Goal: Information Seeking & Learning: Learn about a topic

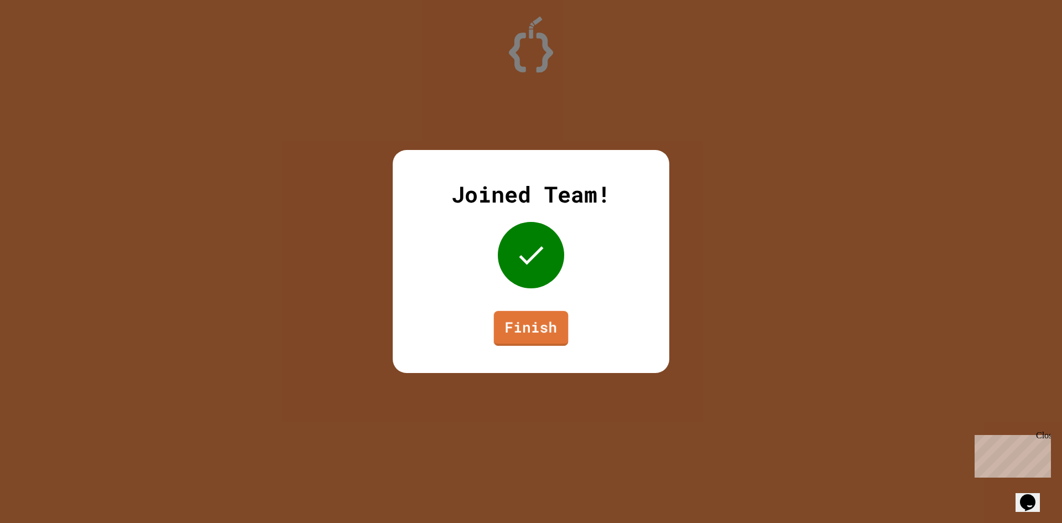
click at [531, 329] on link "Finish" at bounding box center [531, 328] width 75 height 35
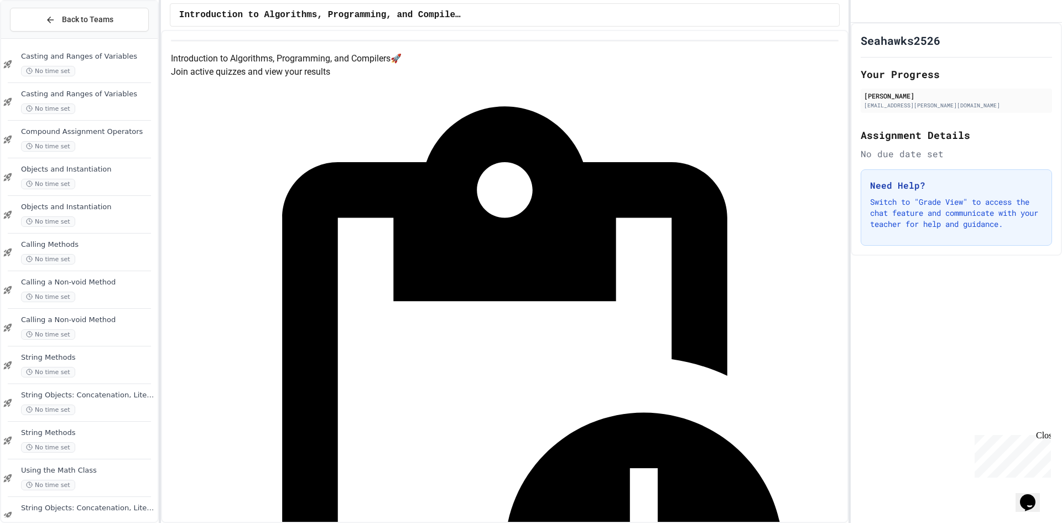
scroll to position [179, 0]
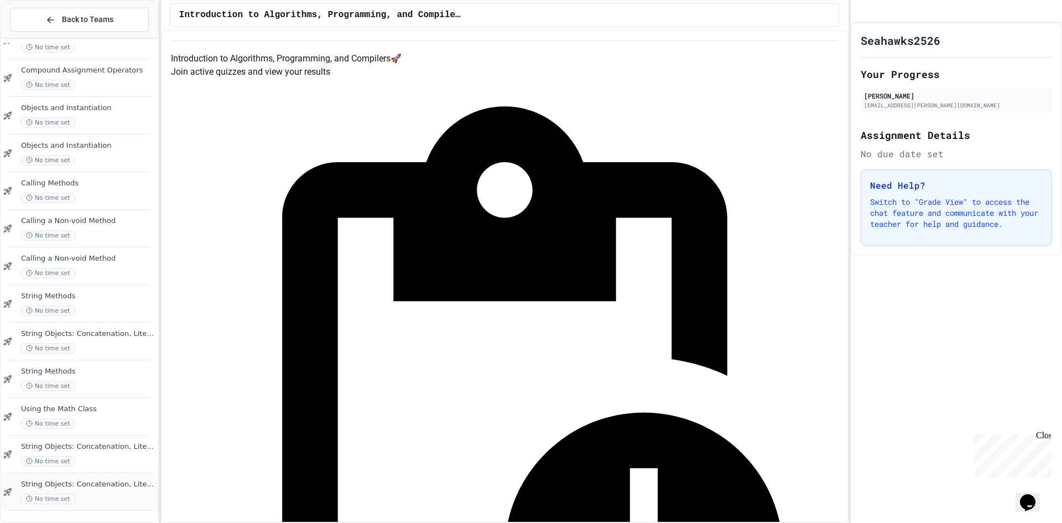
click at [69, 490] on div "String Objects: Concatenation, Literals, and More No time set" at bounding box center [88, 492] width 134 height 24
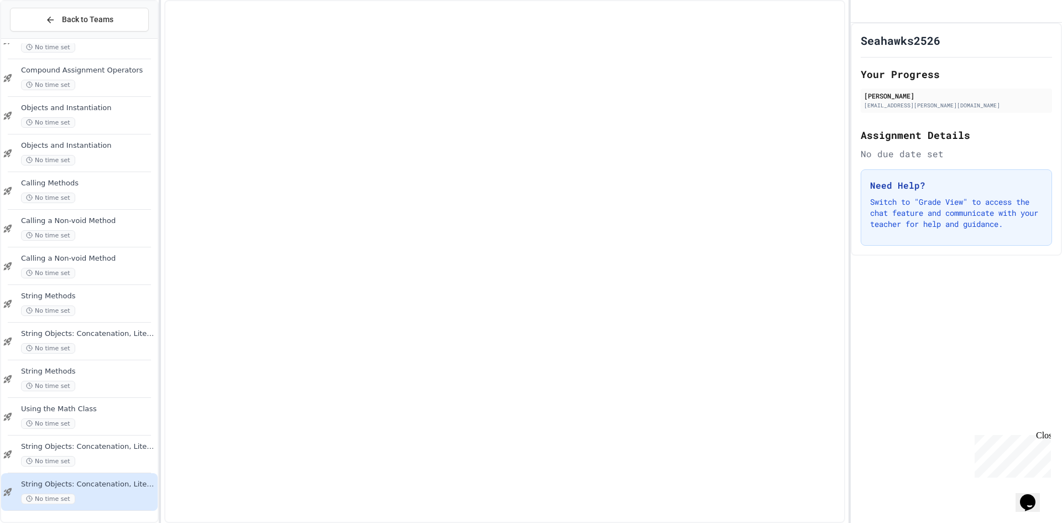
scroll to position [165, 0]
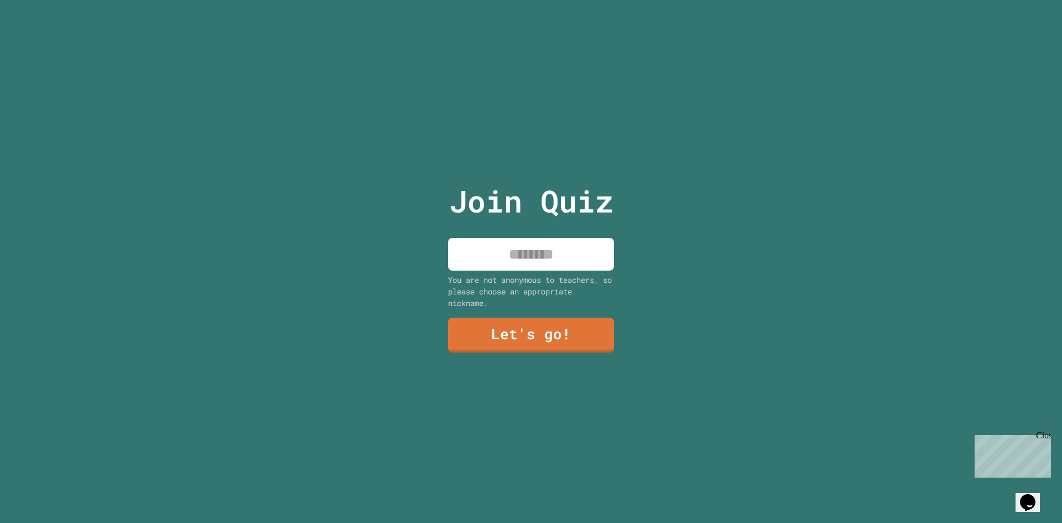
click at [507, 274] on div "You are not anonymous to teachers, so please choose an appropriate nickname." at bounding box center [531, 291] width 166 height 35
click at [518, 254] on input at bounding box center [531, 254] width 166 height 33
type input "****"
click at [478, 333] on link "Let's go!" at bounding box center [531, 333] width 143 height 37
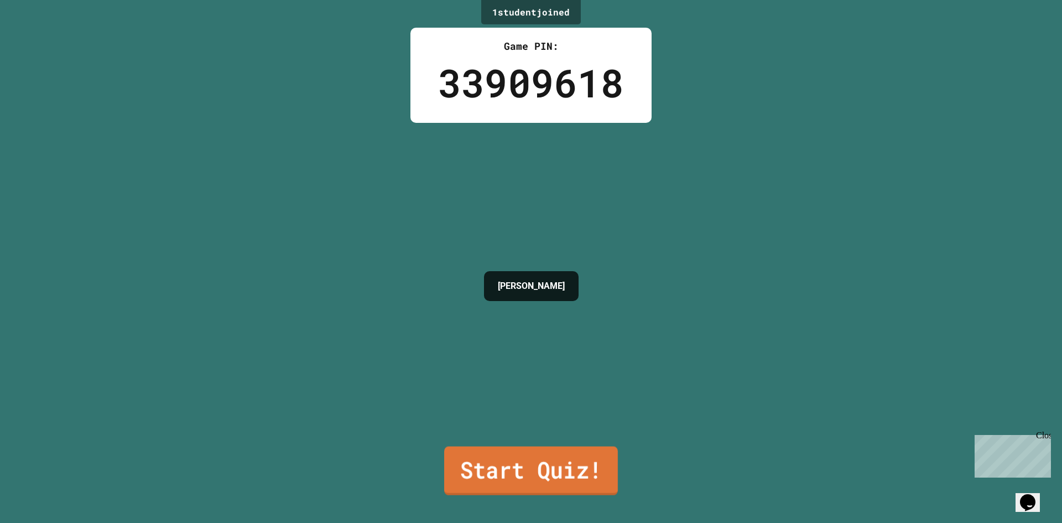
click at [464, 451] on link "Start Quiz!" at bounding box center [531, 470] width 174 height 49
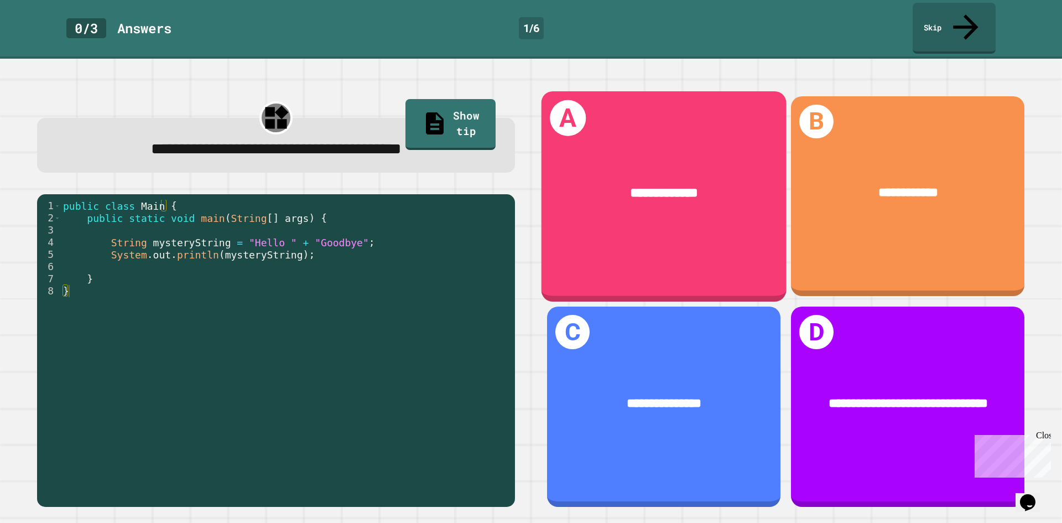
click at [661, 156] on div "**********" at bounding box center [664, 193] width 245 height 74
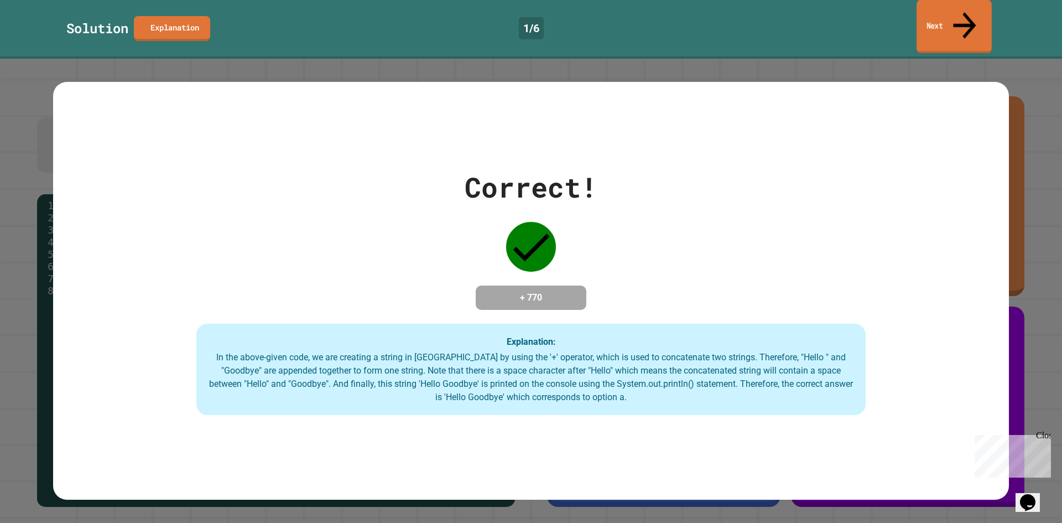
click at [923, 23] on link "Next" at bounding box center [954, 27] width 75 height 54
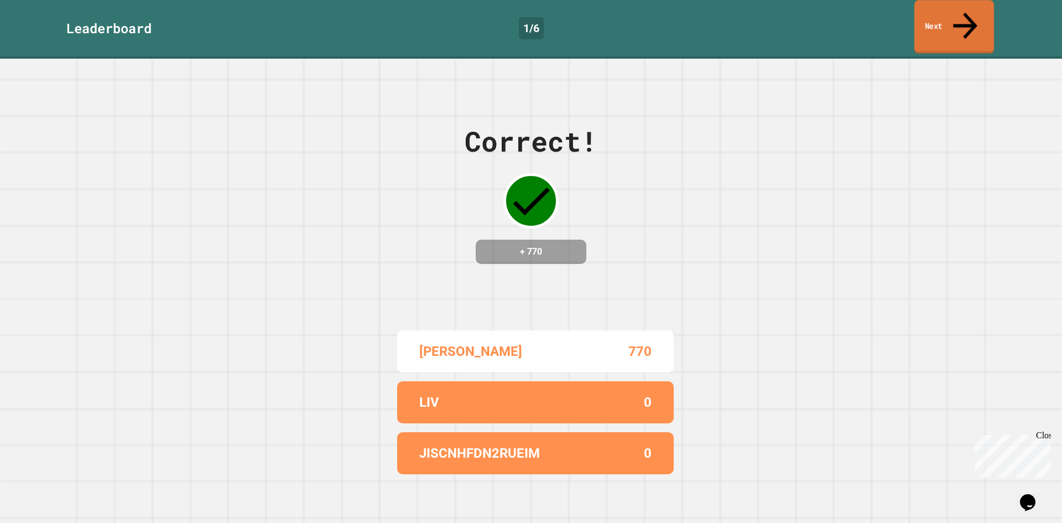
click at [924, 18] on link "Next" at bounding box center [954, 27] width 80 height 54
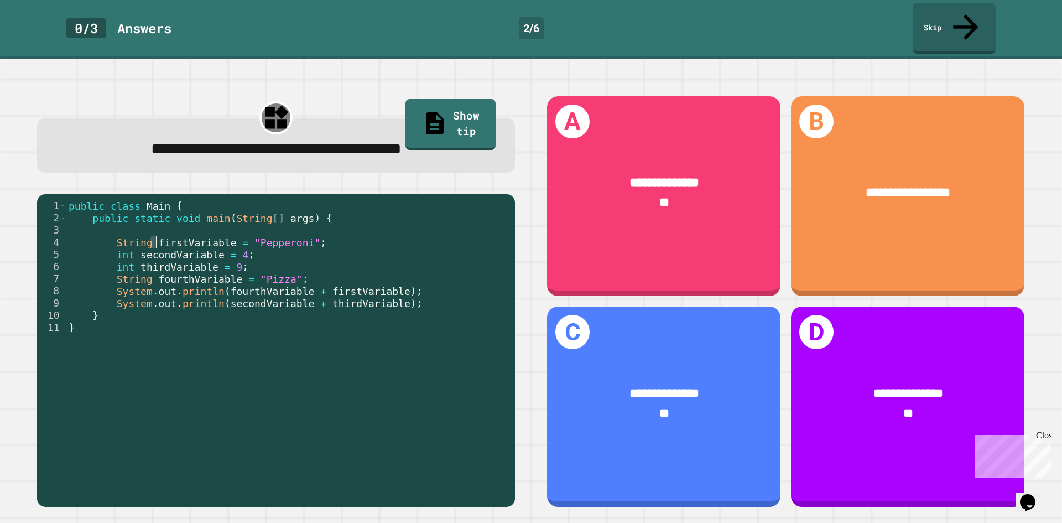
drag, startPoint x: 149, startPoint y: 220, endPoint x: 158, endPoint y: 218, distance: 8.6
click at [158, 218] on div "public class Main { public static void main ( String [ ] args ) { String firstV…" at bounding box center [287, 358] width 443 height 316
click at [167, 213] on div "public class Main { public static void main ( String [ ] args ) { String firstV…" at bounding box center [287, 358] width 443 height 316
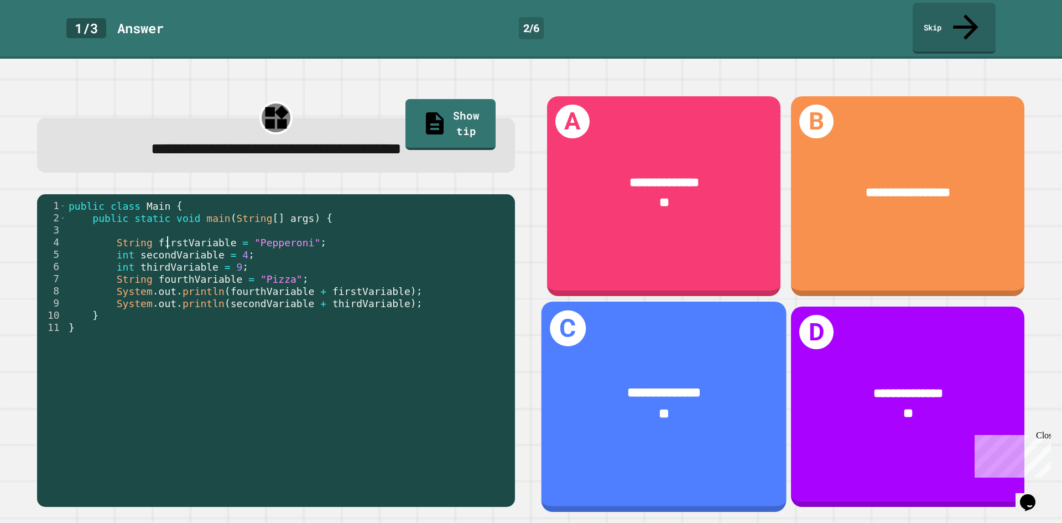
click at [668, 386] on span "**********" at bounding box center [664, 392] width 73 height 13
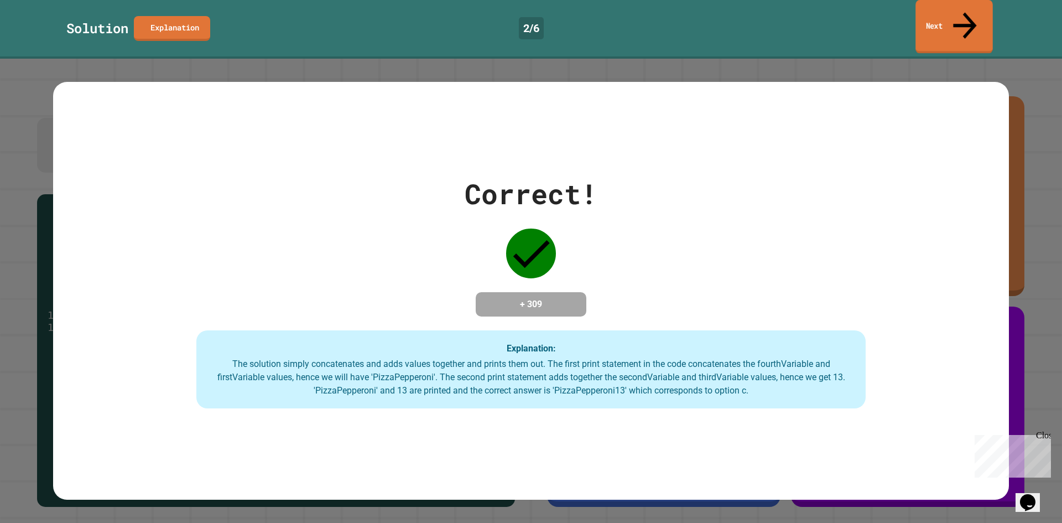
click at [931, 6] on link "Next" at bounding box center [954, 27] width 77 height 54
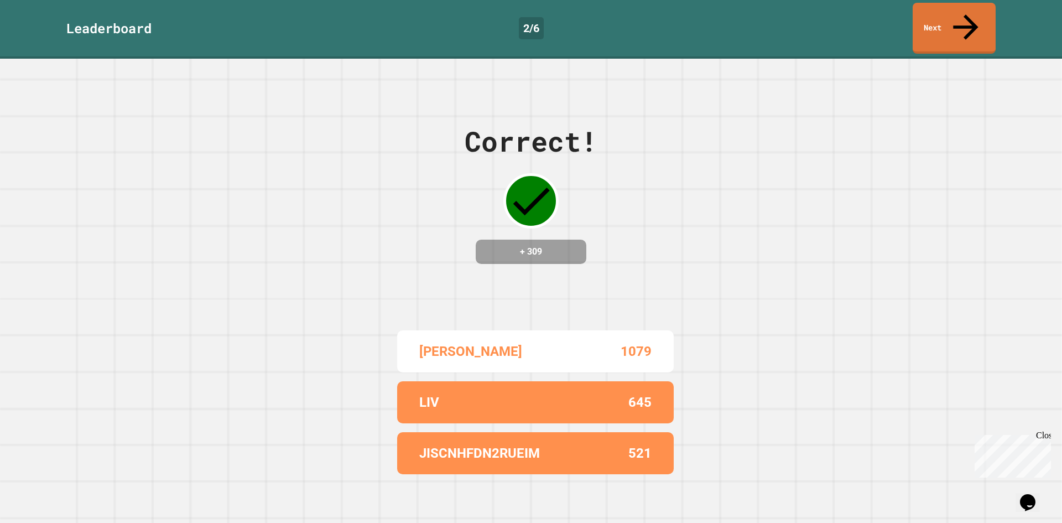
click at [935, 27] on div "Leaderboard 2 / 6 Next" at bounding box center [531, 28] width 1062 height 51
click at [934, 17] on link "Next" at bounding box center [954, 28] width 82 height 54
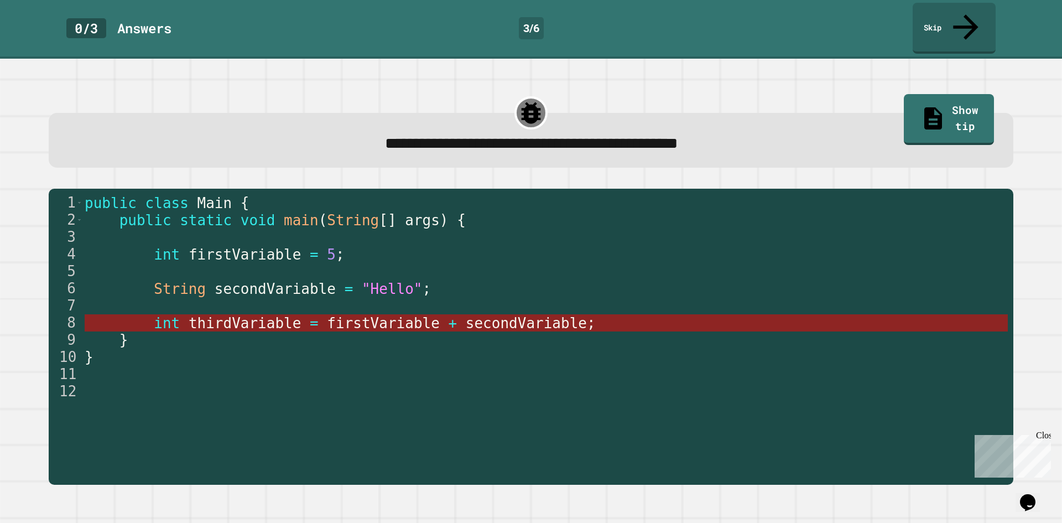
click at [346, 315] on span "firstVariable" at bounding box center [384, 323] width 113 height 17
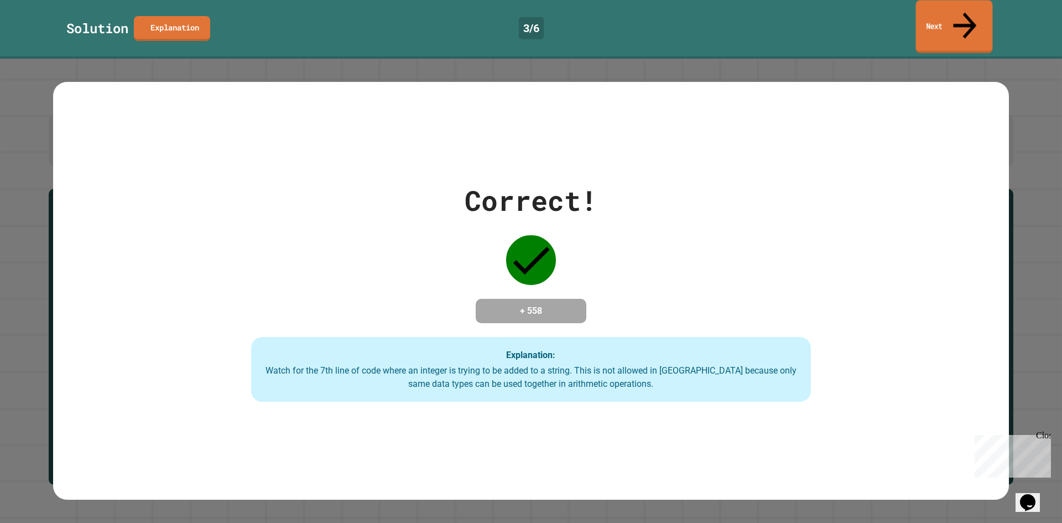
click at [914, 12] on div "Solution Explanation 3 / 6 Next" at bounding box center [531, 28] width 1062 height 51
click at [919, 11] on link "Next" at bounding box center [954, 28] width 85 height 54
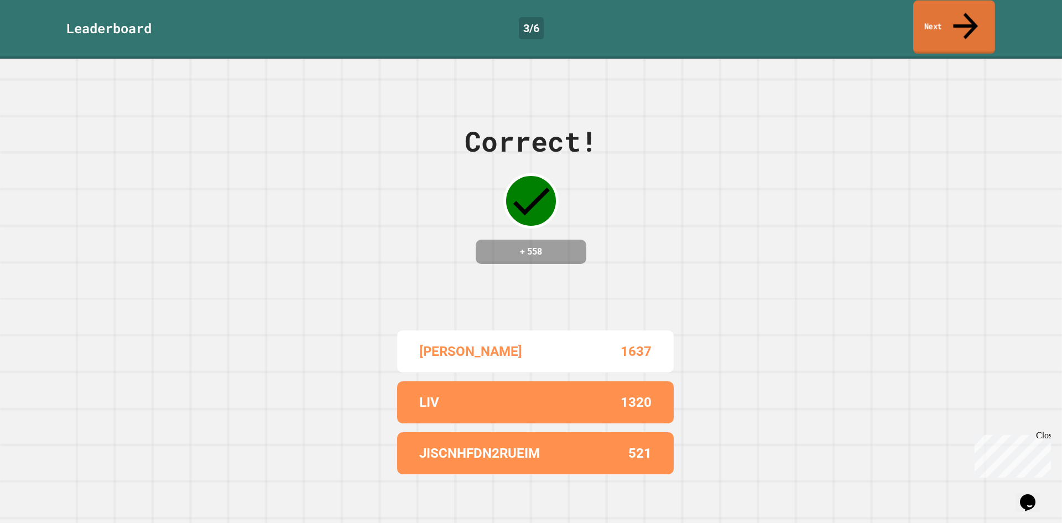
click at [919, 11] on link "Next" at bounding box center [954, 28] width 82 height 54
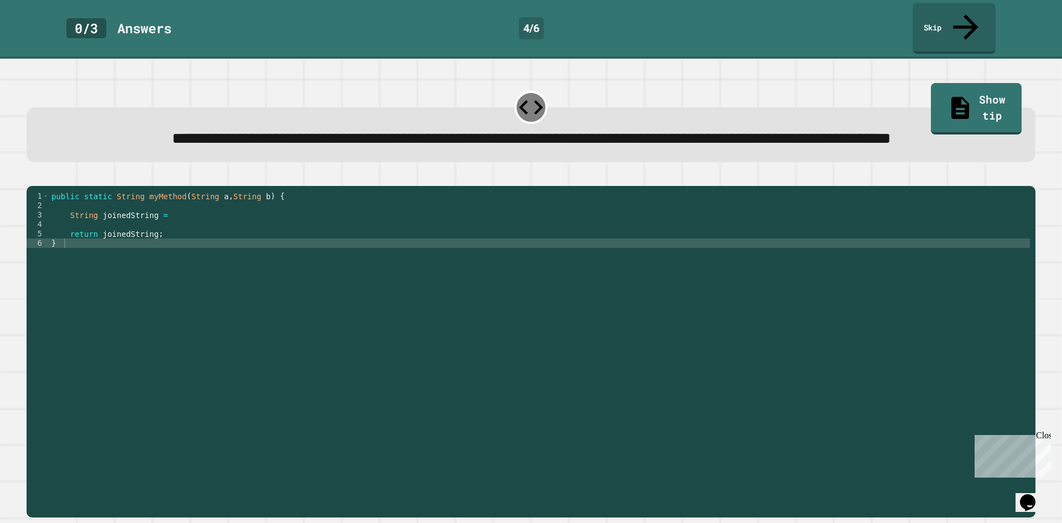
click at [199, 229] on div "public static String myMethod ( String a , String b ) { String joinedString = r…" at bounding box center [539, 337] width 981 height 292
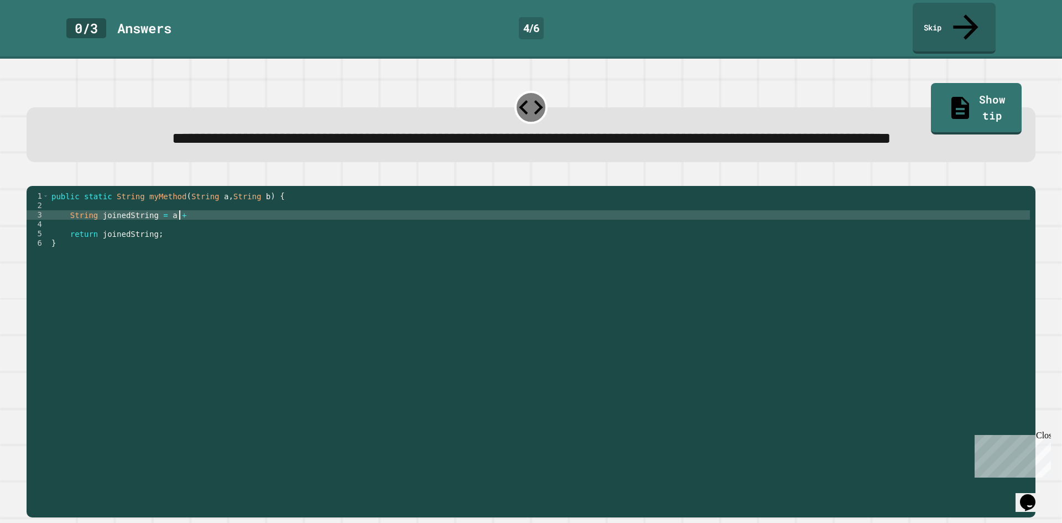
scroll to position [0, 9]
type textarea "**********"
click at [32, 177] on icon "button" at bounding box center [32, 177] width 0 height 0
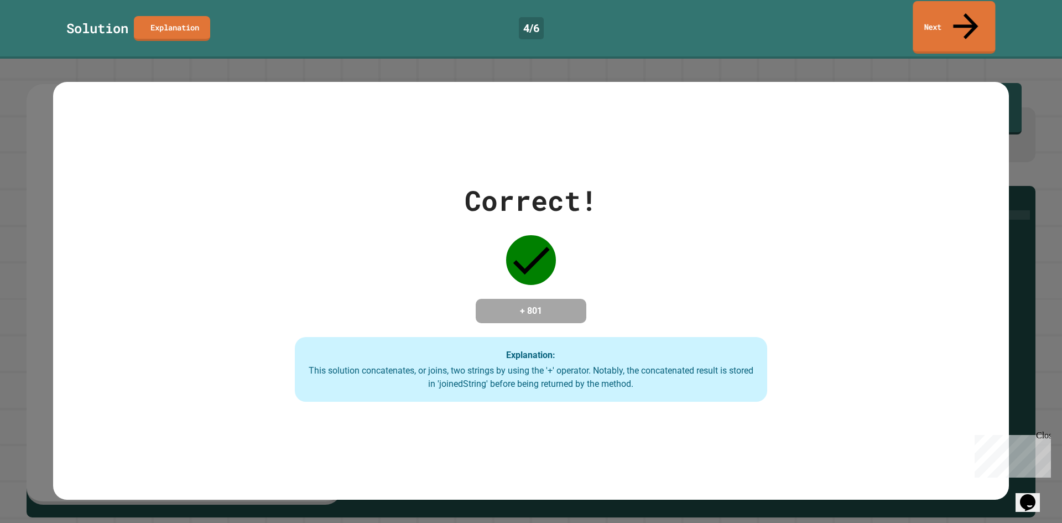
click at [942, 9] on link "Next" at bounding box center [954, 27] width 82 height 53
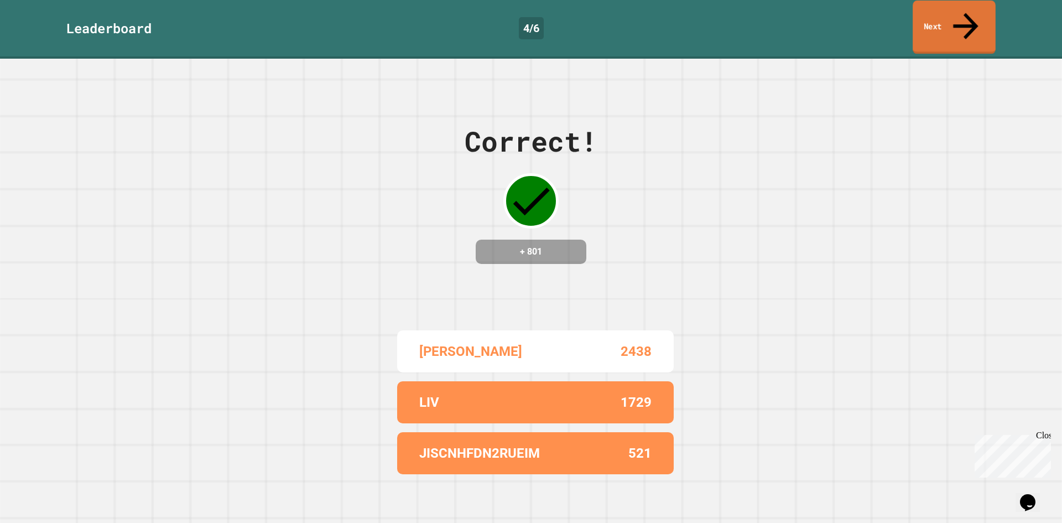
click at [951, 18] on link "Next" at bounding box center [954, 28] width 83 height 54
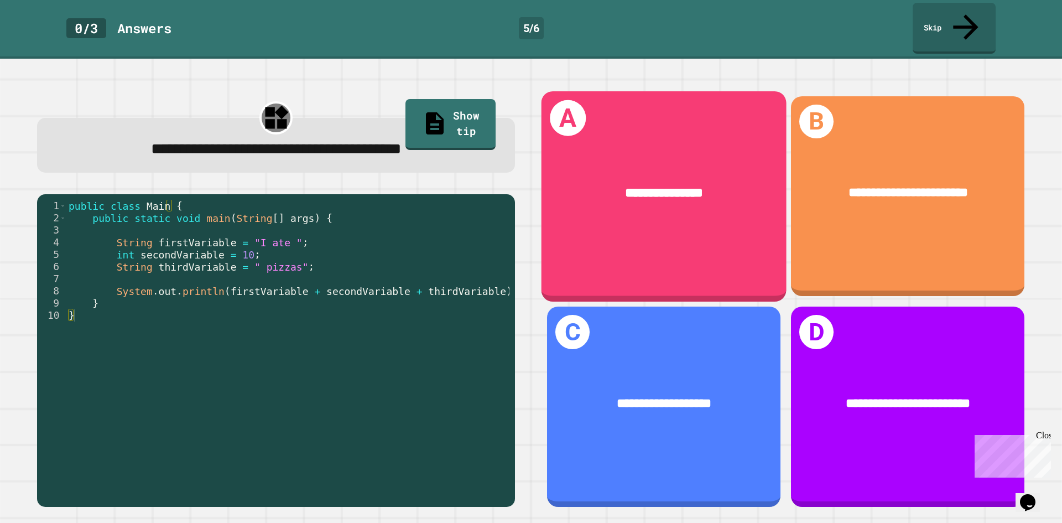
click at [694, 230] on div "**********" at bounding box center [664, 196] width 245 height 210
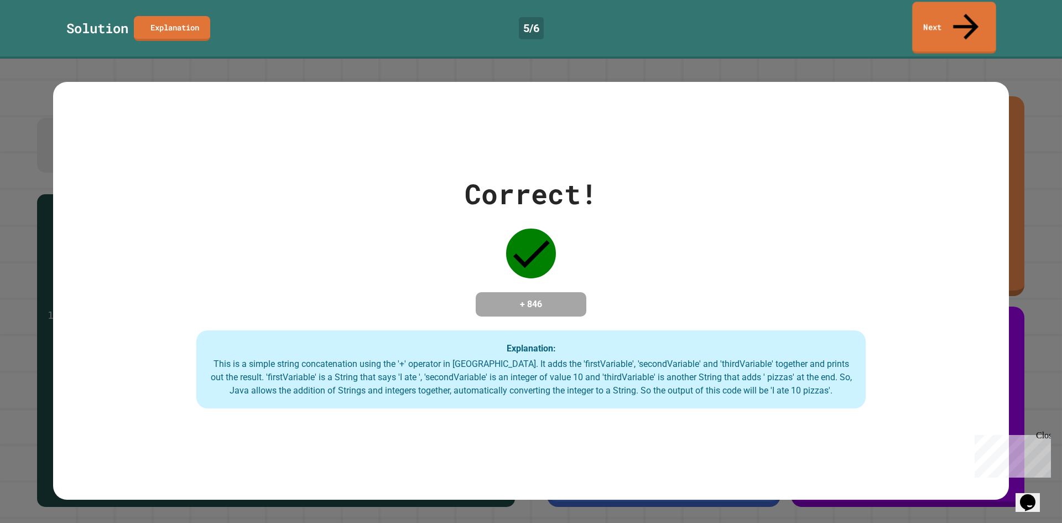
click at [956, 30] on div "Solution Explanation 5 / 6 Next" at bounding box center [531, 29] width 1062 height 59
click at [946, 19] on link "Next" at bounding box center [954, 27] width 77 height 54
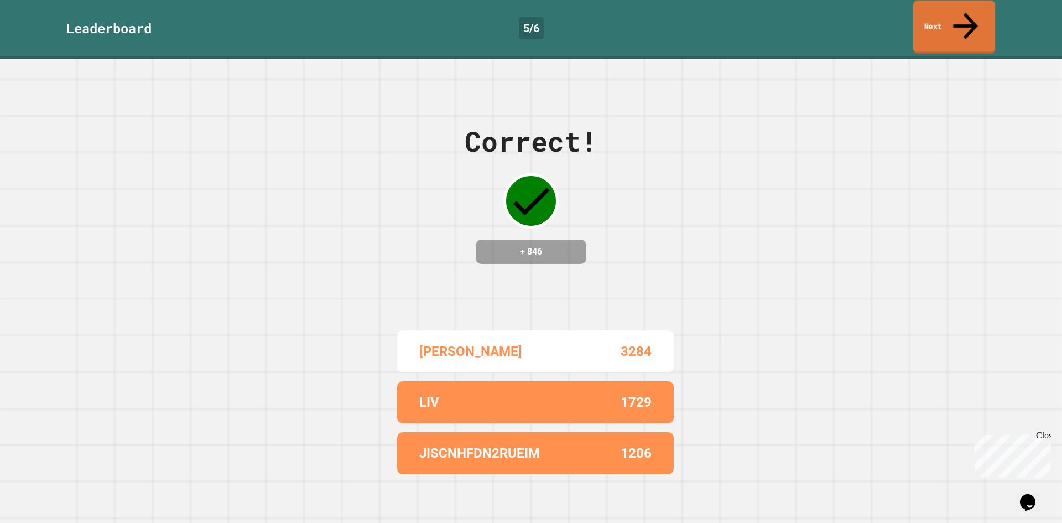
click at [947, 19] on link "Next" at bounding box center [954, 28] width 82 height 54
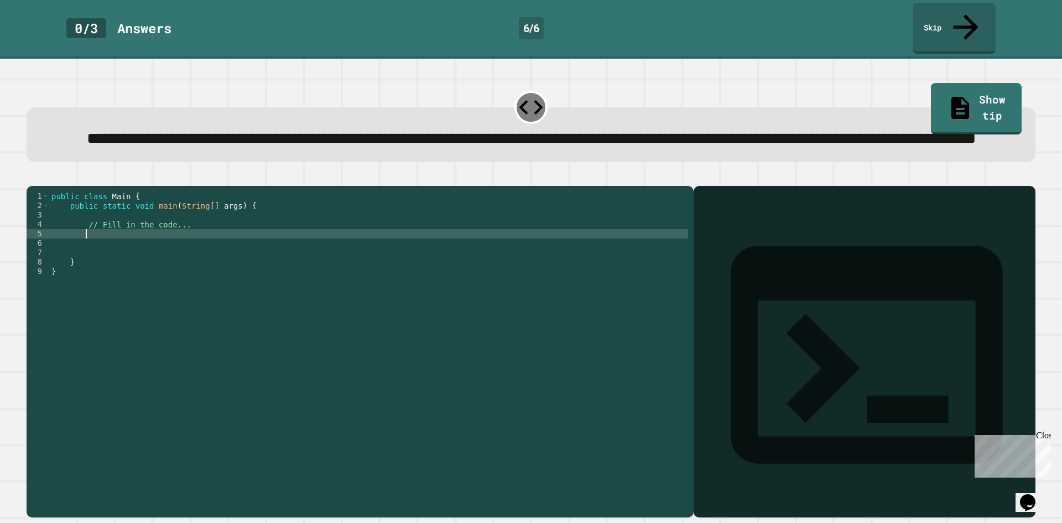
click at [190, 247] on div "public class Main { public static void main ( String [ ] args ) { // Fill in th…" at bounding box center [368, 337] width 639 height 292
click at [960, 81] on link "Show tip" at bounding box center [976, 108] width 89 height 54
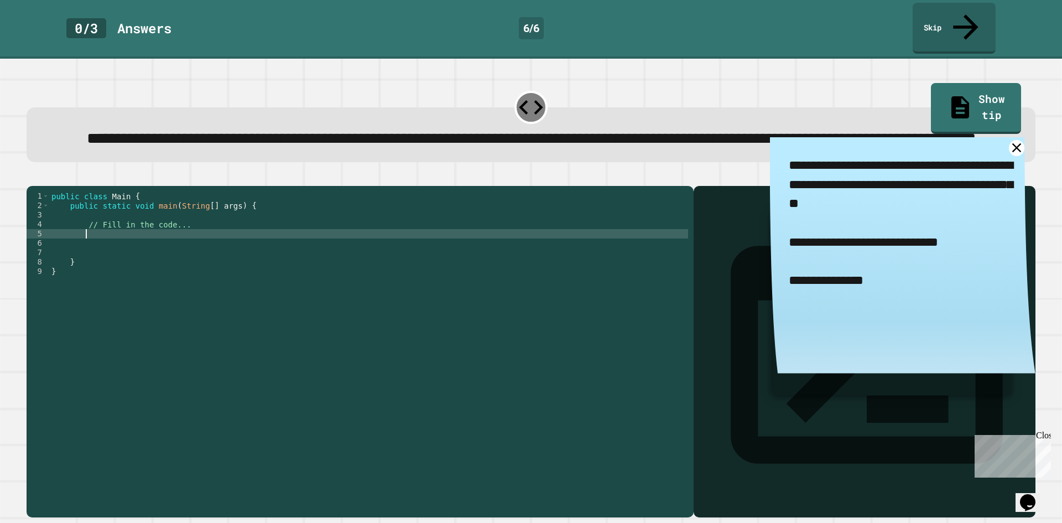
click at [116, 248] on div "public class Main { public static void main ( String [ ] args ) { // Fill in th…" at bounding box center [368, 337] width 639 height 292
click at [953, 86] on link "Show tip" at bounding box center [976, 107] width 84 height 54
click at [961, 81] on link "Show tip" at bounding box center [977, 108] width 90 height 54
click at [32, 183] on div at bounding box center [531, 179] width 1009 height 13
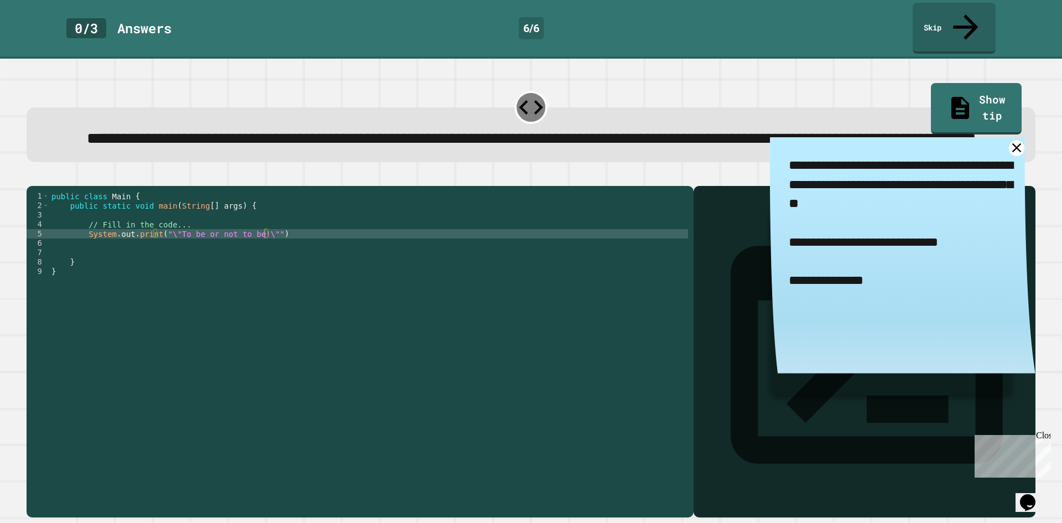
click at [32, 177] on button "button" at bounding box center [32, 177] width 0 height 0
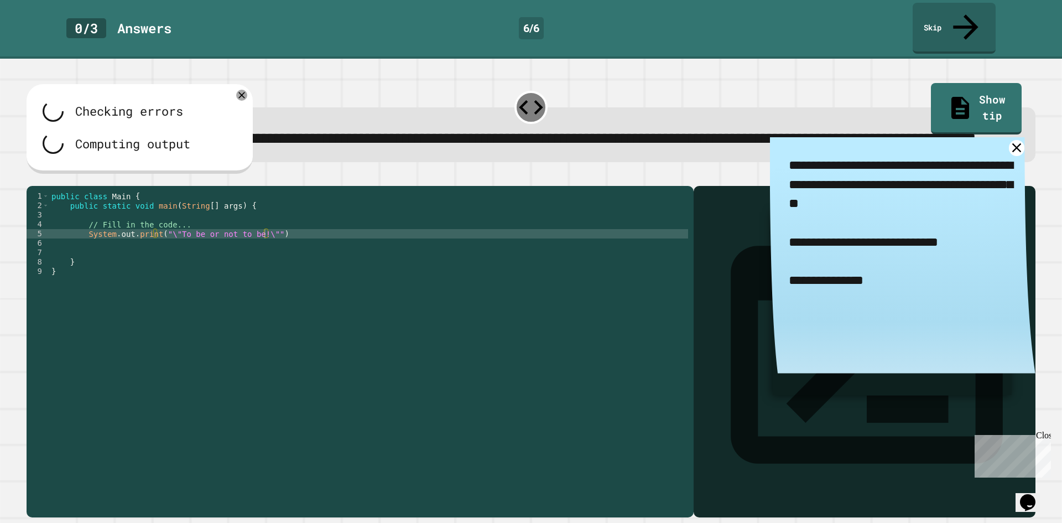
click at [281, 251] on div "public class Main { public static void main ( String [ ] args ) { // Fill in th…" at bounding box center [368, 337] width 639 height 292
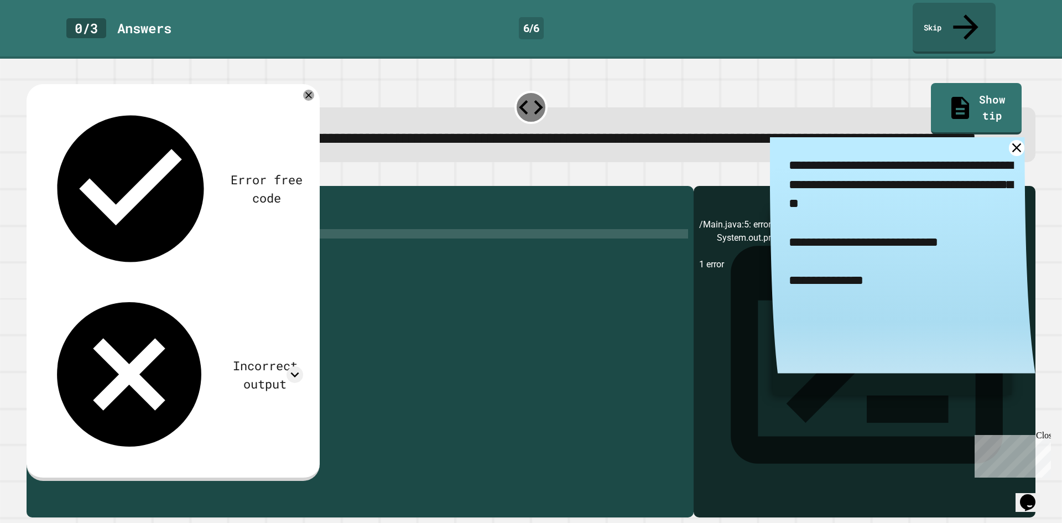
type textarea "**********"
click at [32, 177] on icon "button" at bounding box center [32, 177] width 0 height 0
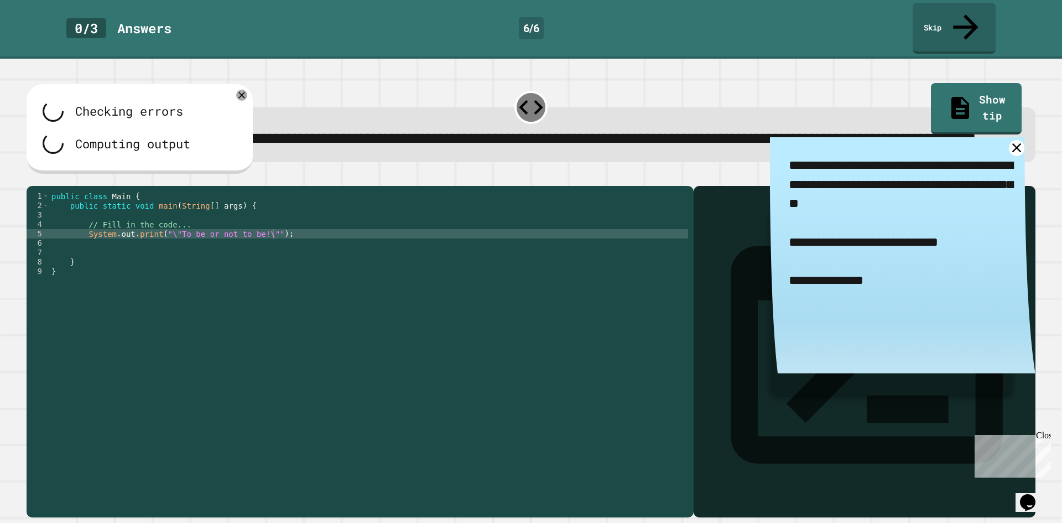
click at [661, 186] on div at bounding box center [531, 179] width 1009 height 13
click at [711, 175] on div at bounding box center [531, 179] width 1009 height 13
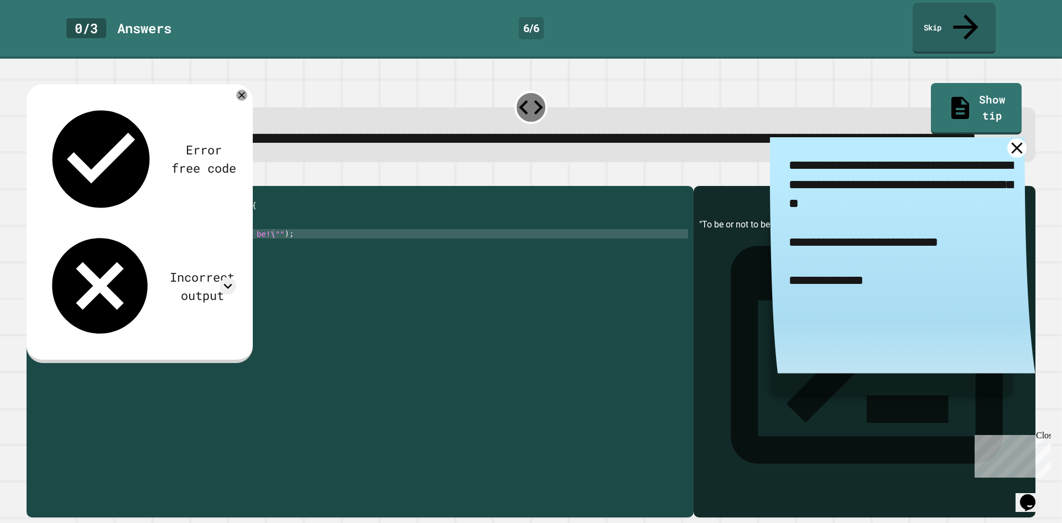
click at [1007, 149] on icon at bounding box center [1016, 147] width 19 height 19
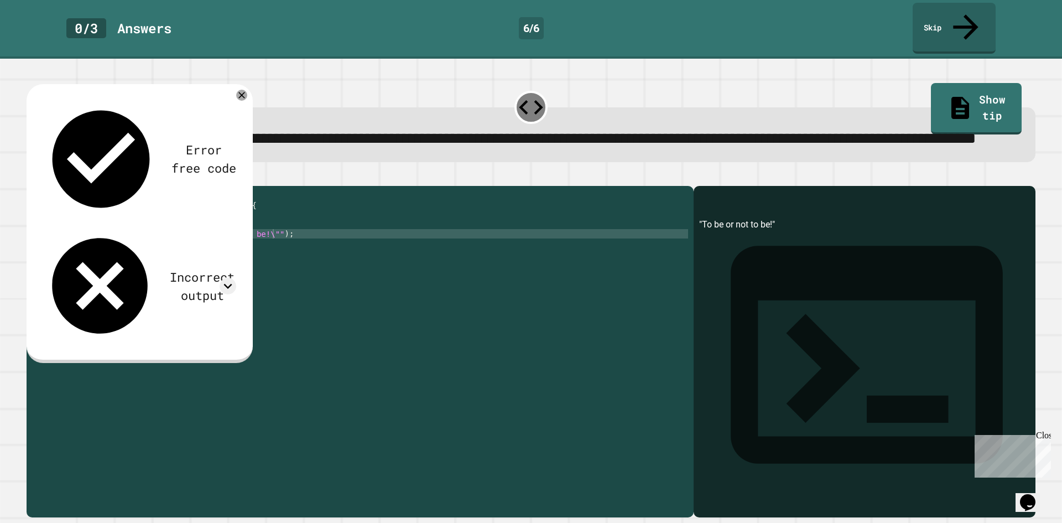
click at [732, 162] on div "**********" at bounding box center [531, 134] width 1009 height 55
click at [32, 177] on icon "button" at bounding box center [32, 177] width 0 height 0
click at [474, 141] on span "**********" at bounding box center [532, 138] width 890 height 15
click at [245, 99] on icon at bounding box center [241, 95] width 13 height 13
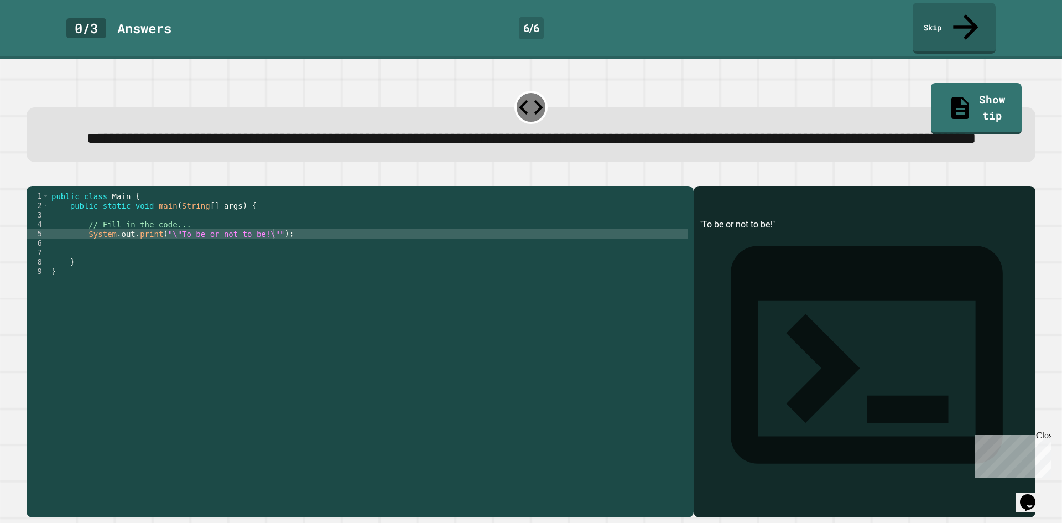
click at [32, 177] on icon "button" at bounding box center [32, 177] width 0 height 0
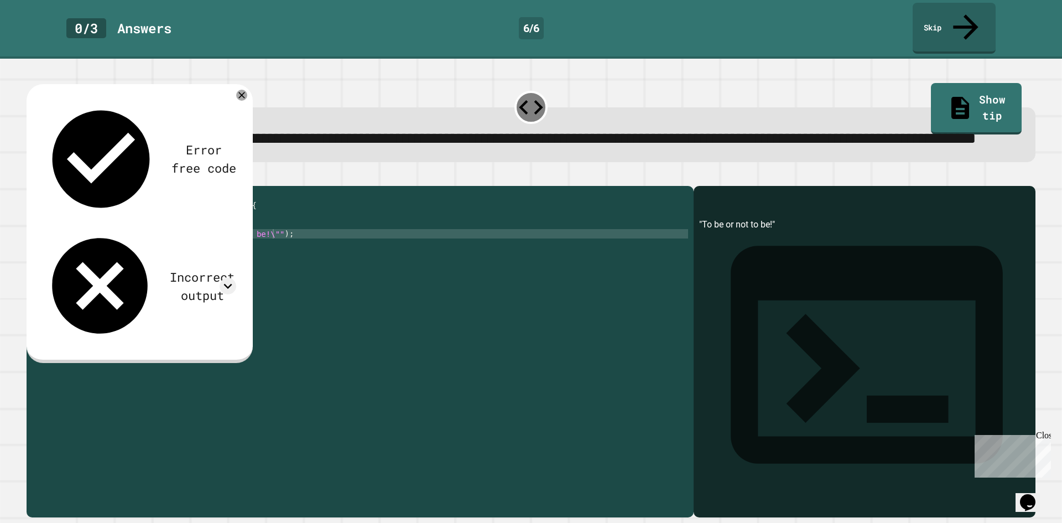
click at [392, 80] on div "**********" at bounding box center [531, 123] width 1020 height 87
click at [235, 98] on div at bounding box center [241, 95] width 13 height 13
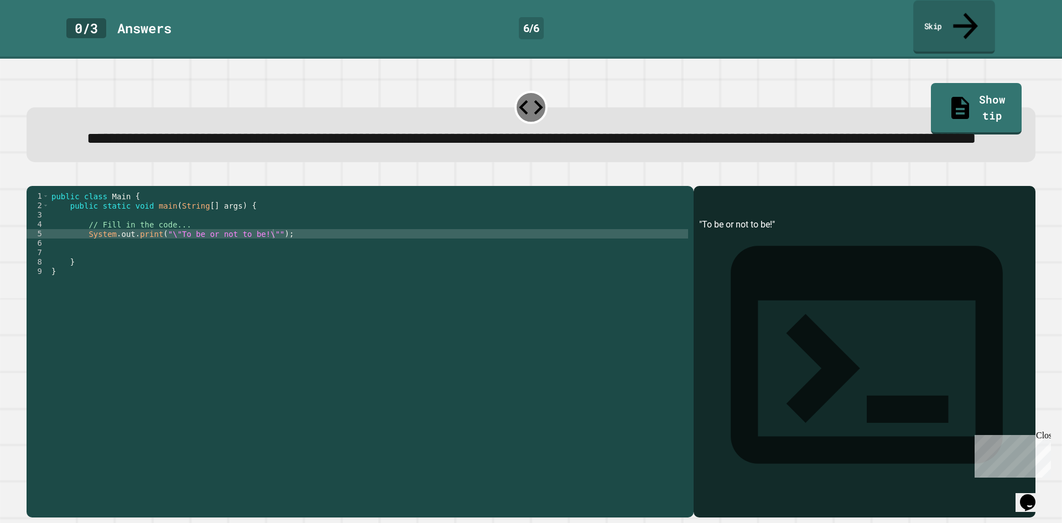
click at [942, 18] on link "Skip" at bounding box center [954, 28] width 82 height 54
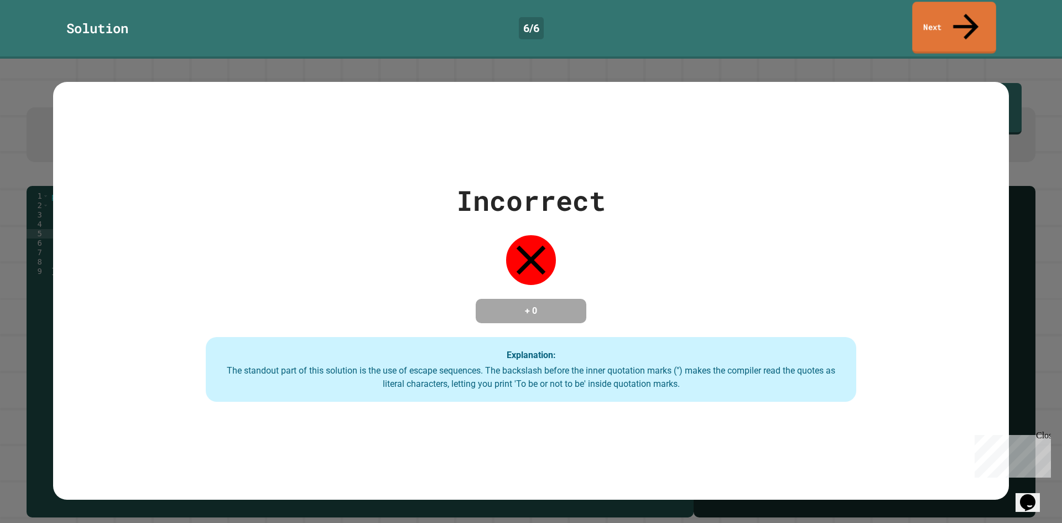
click at [942, 6] on link "Next" at bounding box center [954, 28] width 84 height 52
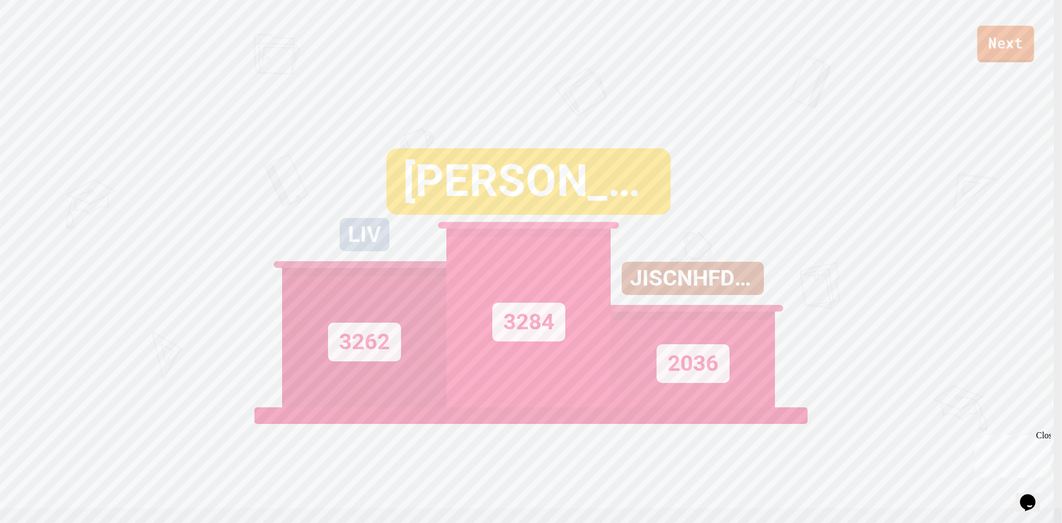
click at [1002, 35] on link "Next" at bounding box center [1006, 43] width 57 height 37
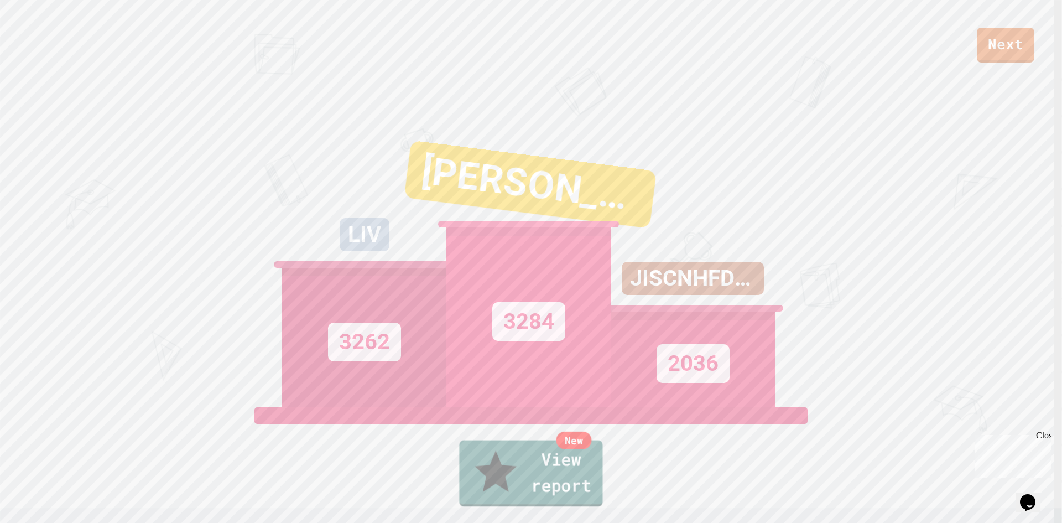
click at [531, 480] on link "New View report" at bounding box center [530, 473] width 143 height 66
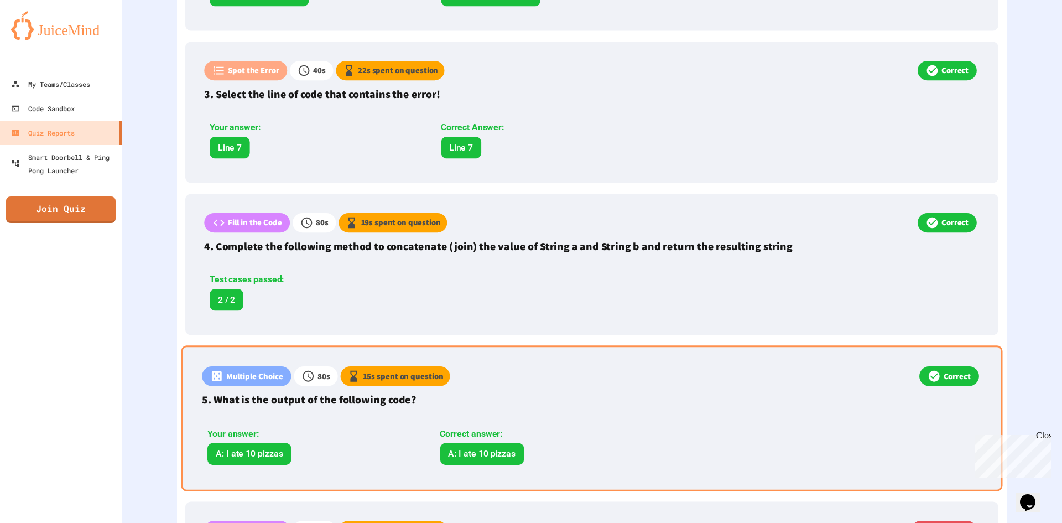
scroll to position [799, 0]
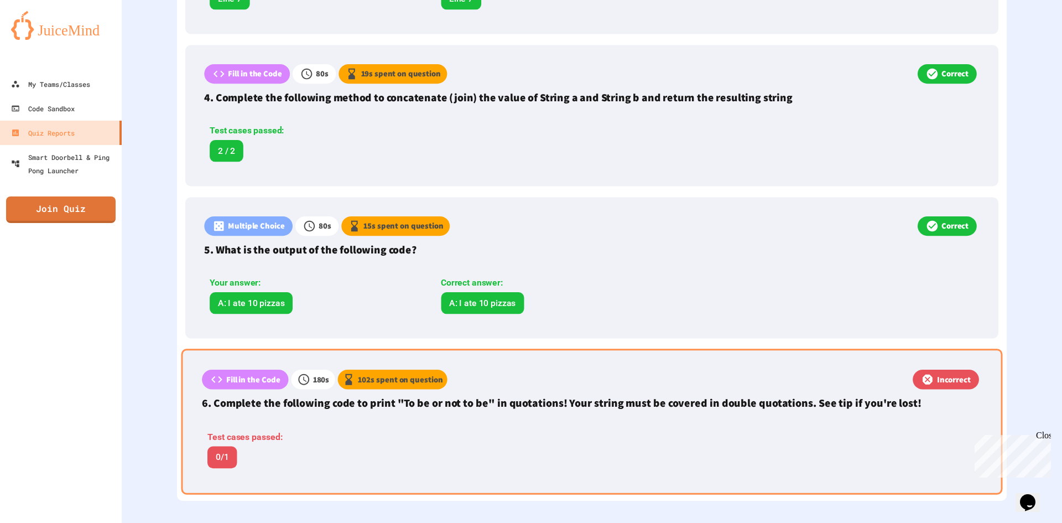
click at [454, 430] on div "Test cases passed: 0/1" at bounding box center [430, 449] width 457 height 38
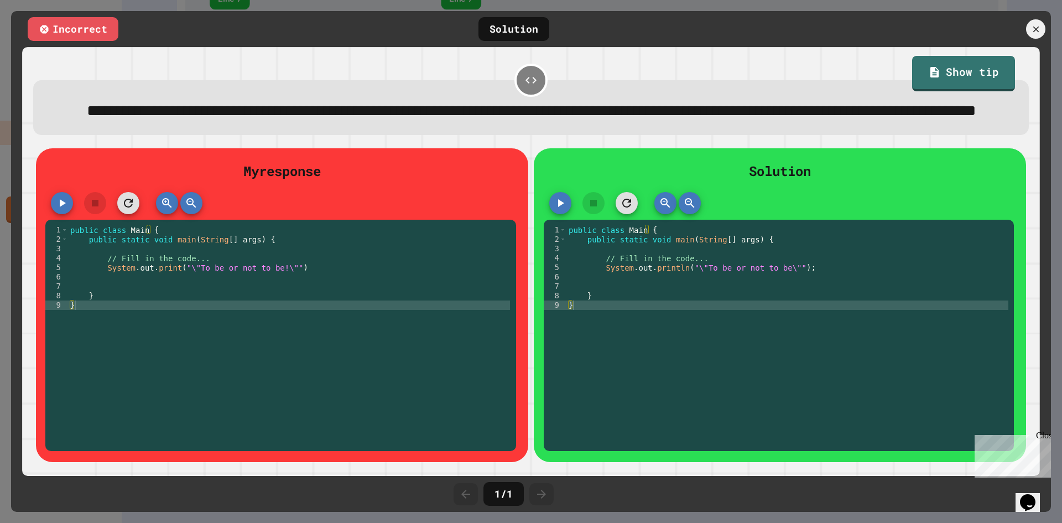
scroll to position [798, 0]
click at [310, 286] on div "public class Main { public static void main ( String [ ] args ) { // Fill in th…" at bounding box center [289, 323] width 442 height 197
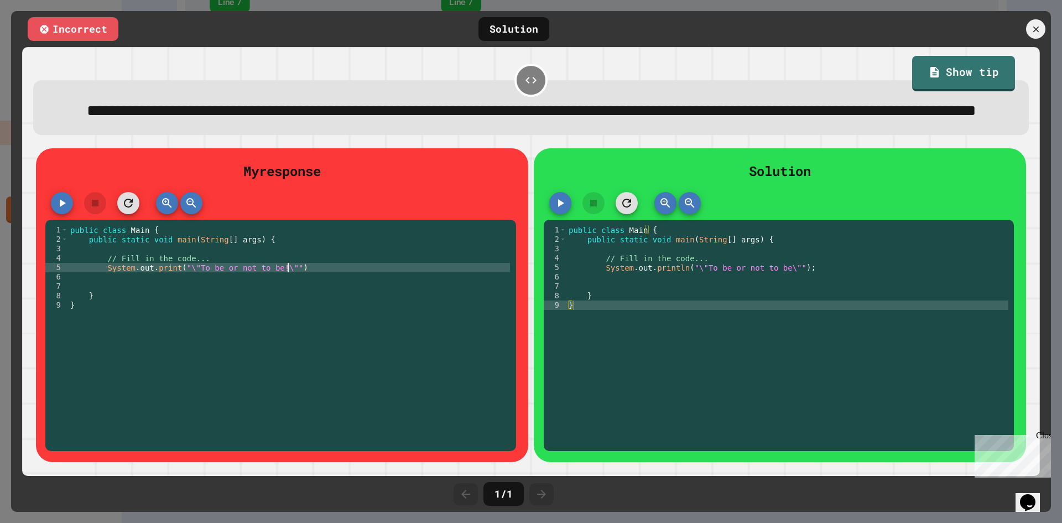
click at [303, 295] on div "public class Main { public static void main ( String [ ] args ) { // Fill in th…" at bounding box center [289, 323] width 442 height 197
drag, startPoint x: 1024, startPoint y: 24, endPoint x: 1032, endPoint y: 27, distance: 8.9
click at [1025, 24] on div at bounding box center [990, 28] width 122 height 19
click at [1041, 29] on icon at bounding box center [1036, 29] width 11 height 11
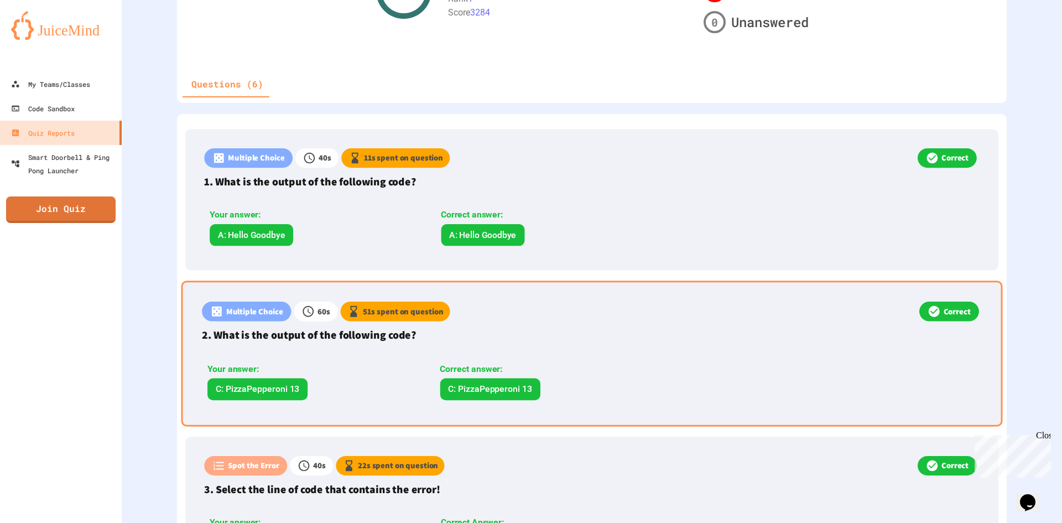
scroll to position [246, 0]
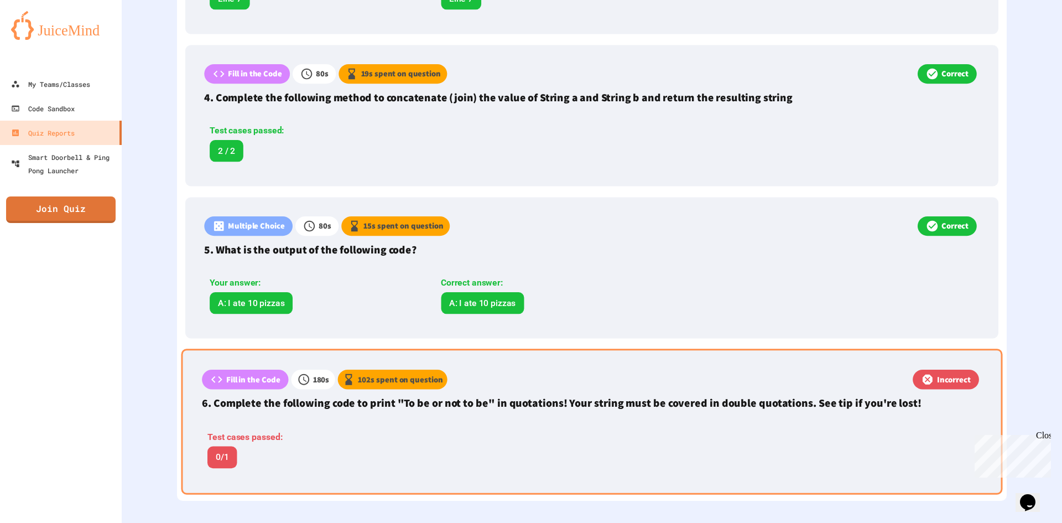
click at [559, 404] on div "Fill in the Code 180 s 102 s spent on question Incorrect 6. Complete the follow…" at bounding box center [592, 421] width 822 height 145
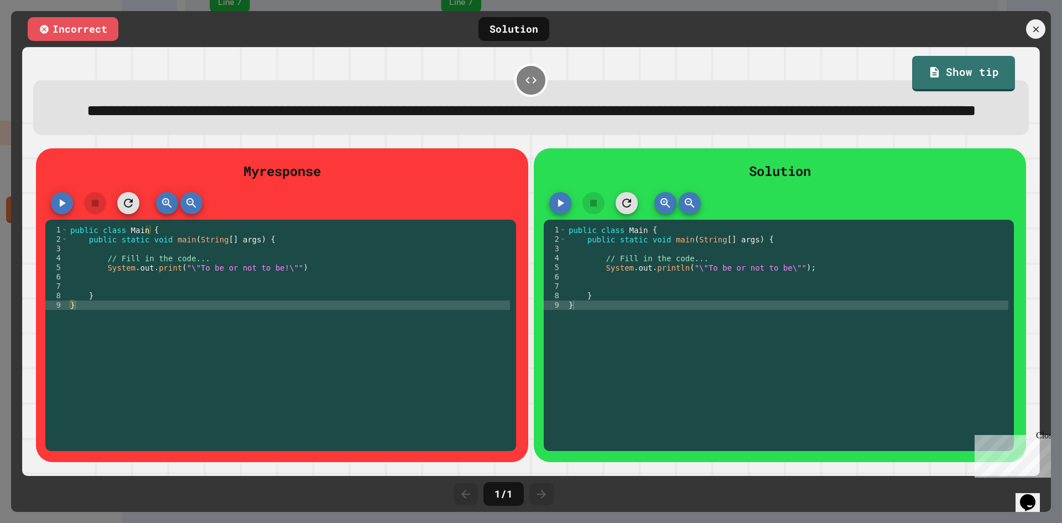
scroll to position [798, 0]
click at [549, 214] on button "button" at bounding box center [560, 203] width 22 height 22
click at [595, 210] on icon "button" at bounding box center [593, 202] width 13 height 13
click at [624, 210] on icon "button" at bounding box center [626, 202] width 13 height 13
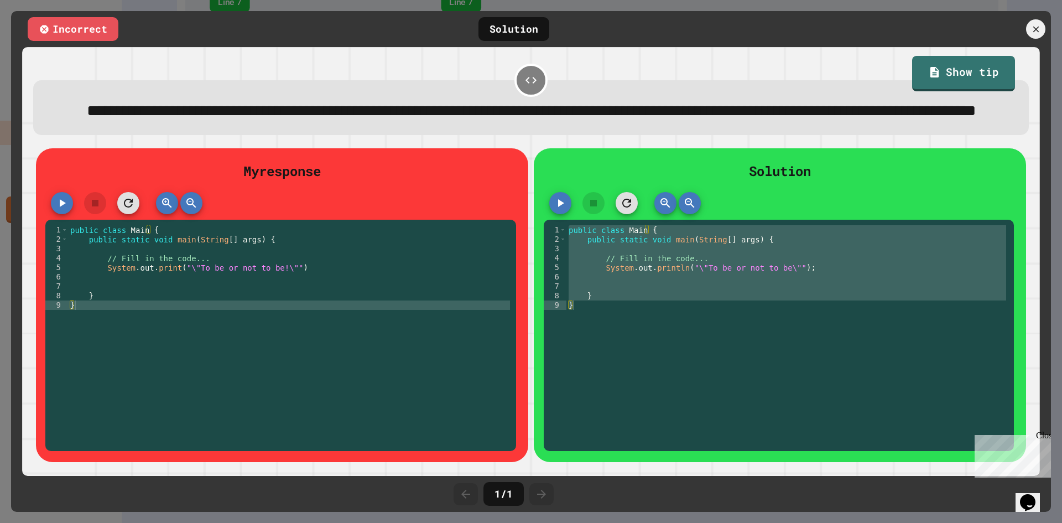
click at [622, 210] on icon "button" at bounding box center [626, 202] width 13 height 13
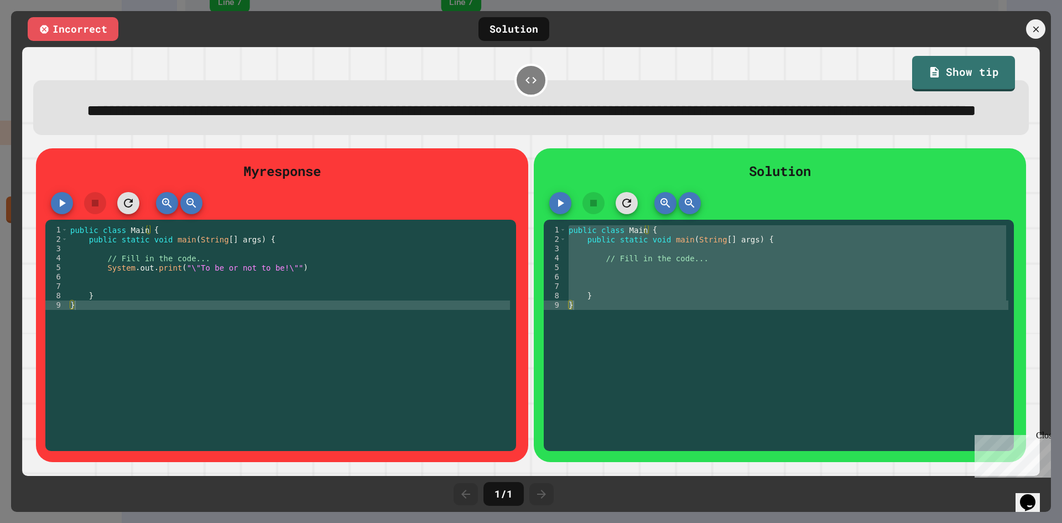
click at [622, 210] on icon "button" at bounding box center [626, 202] width 13 height 13
click at [132, 207] on icon "button" at bounding box center [128, 203] width 9 height 9
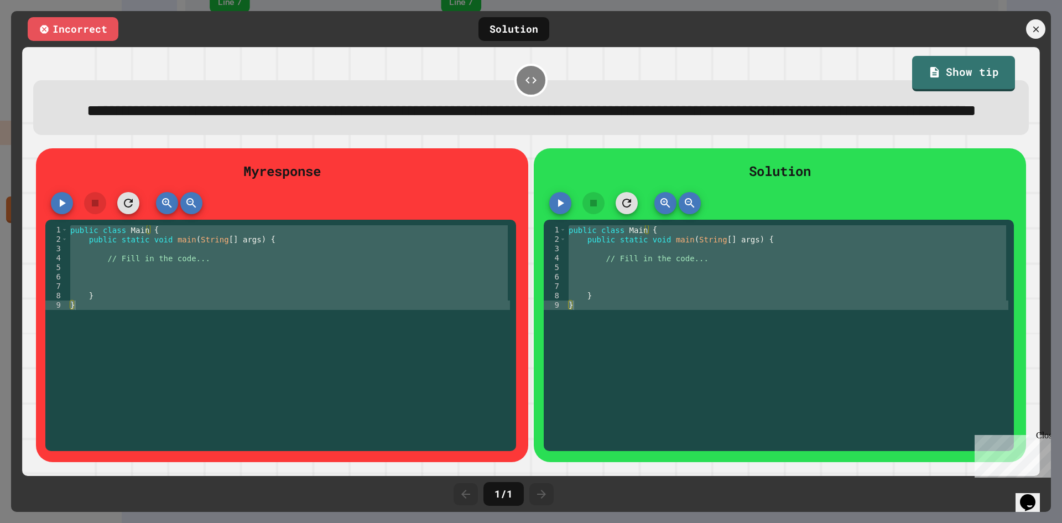
click at [135, 210] on icon "button" at bounding box center [128, 202] width 13 height 13
drag, startPoint x: 91, startPoint y: 34, endPoint x: 66, endPoint y: 37, distance: 25.6
click at [91, 34] on div "Incorrect" at bounding box center [73, 29] width 91 height 24
drag, startPoint x: 50, startPoint y: 30, endPoint x: 85, endPoint y: 29, distance: 34.9
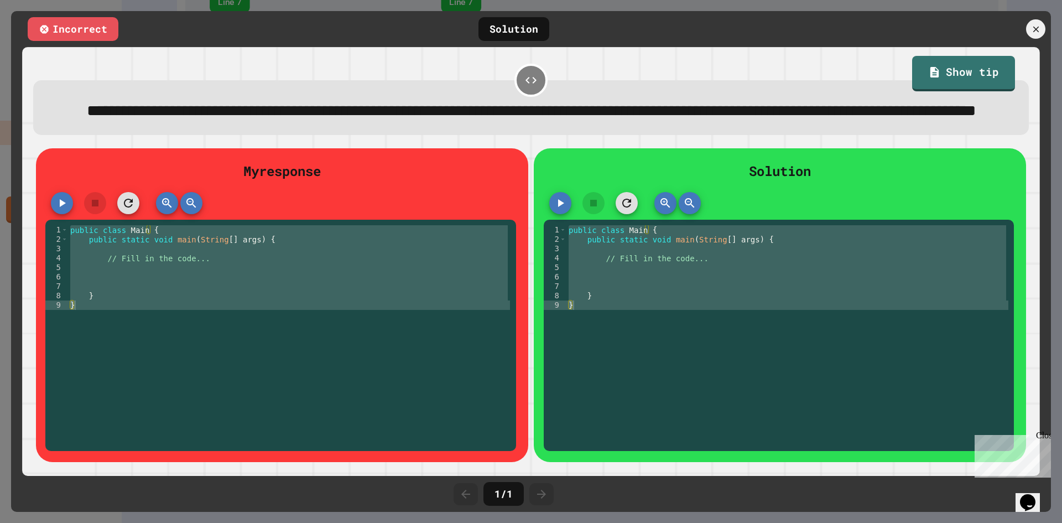
click at [50, 29] on div "Incorrect" at bounding box center [73, 29] width 91 height 24
click at [627, 210] on icon "button" at bounding box center [626, 202] width 13 height 13
click at [539, 232] on div "Solution 1 2 3 4 5 6 7 8 9 public class Main { public static void main ( String…" at bounding box center [780, 305] width 492 height 314
click at [544, 220] on div at bounding box center [779, 206] width 470 height 28
click at [549, 214] on button "button" at bounding box center [560, 203] width 22 height 22
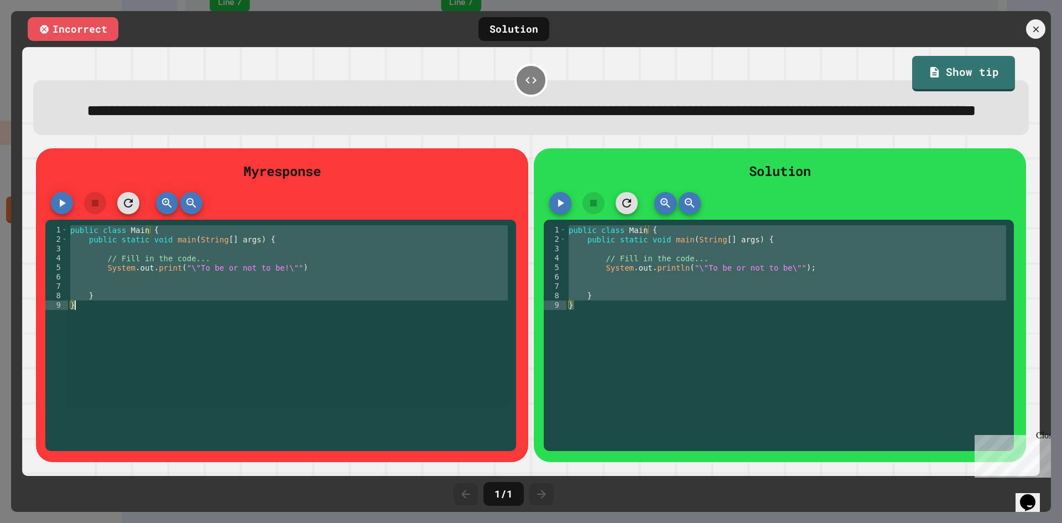
click at [298, 298] on div "public class Main { public static void main ( String [ ] args ) { // Fill in th…" at bounding box center [289, 314] width 442 height 179
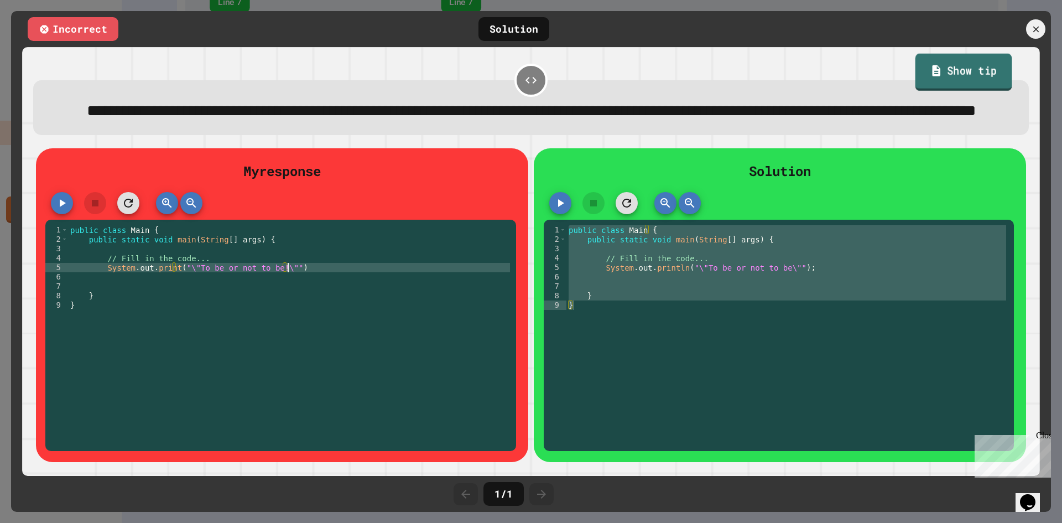
click at [957, 76] on link "Show tip" at bounding box center [963, 72] width 97 height 37
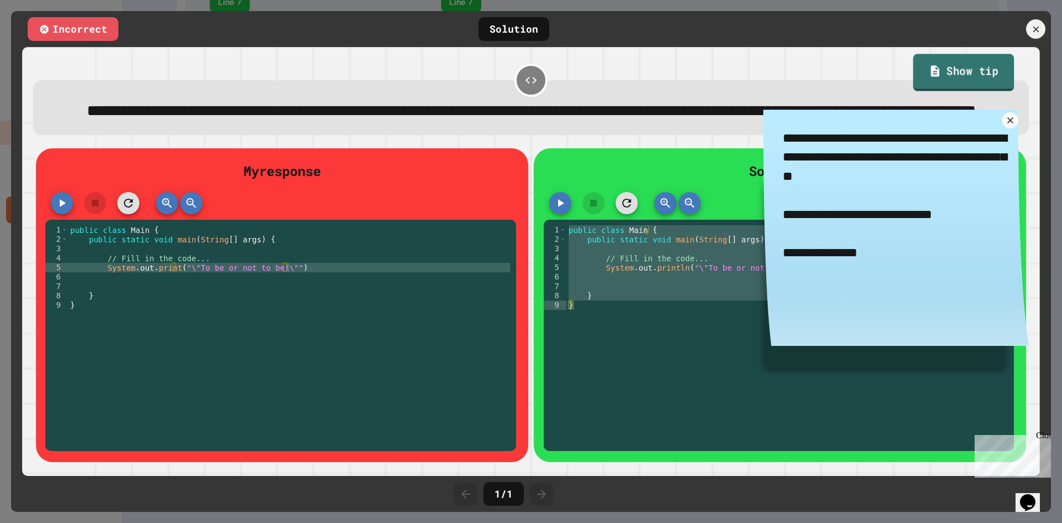
click at [957, 76] on link "Show tip" at bounding box center [963, 72] width 101 height 37
click at [957, 76] on link "Show tip" at bounding box center [964, 72] width 102 height 37
click at [1028, 29] on div at bounding box center [1035, 28] width 19 height 19
